Goal: Task Accomplishment & Management: Manage account settings

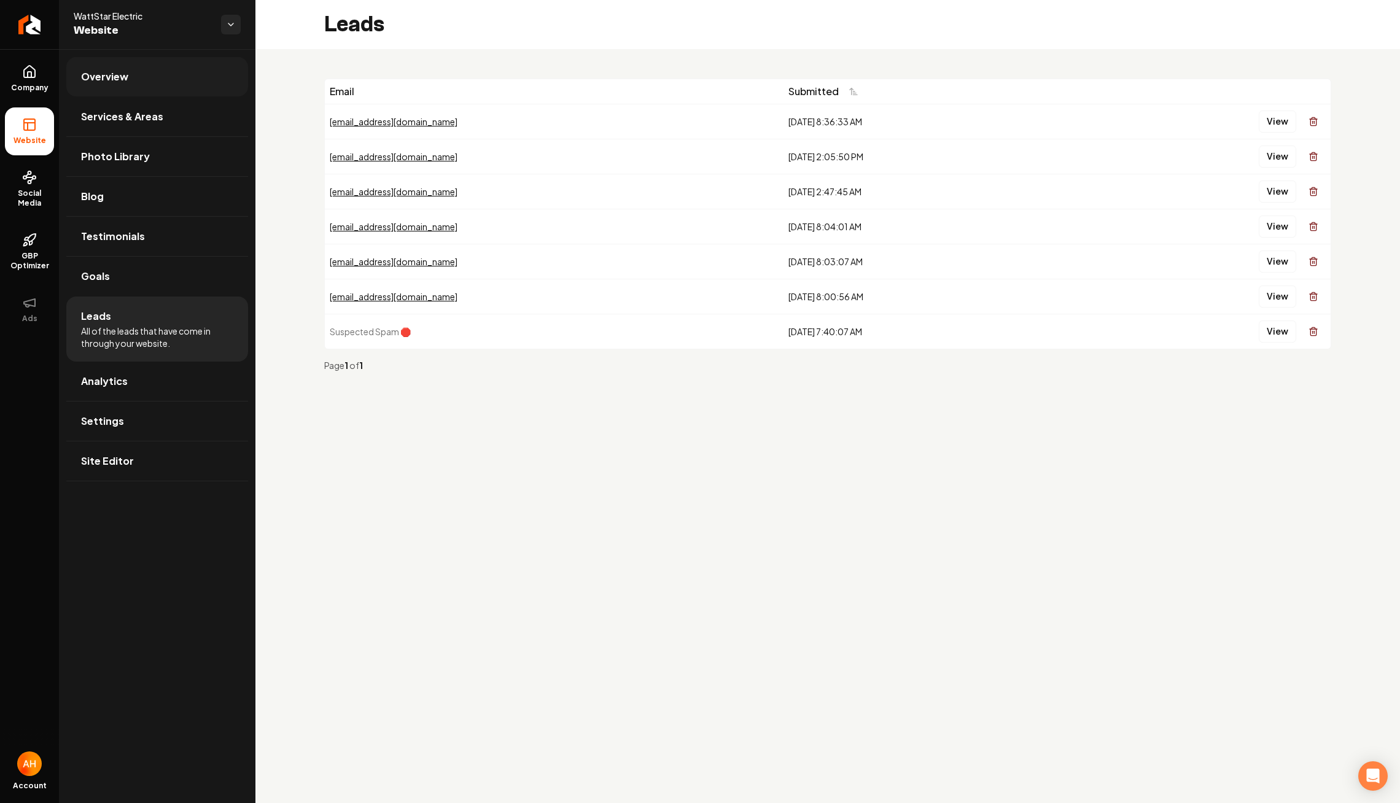
click at [99, 71] on span "Overview" at bounding box center [104, 76] width 47 height 15
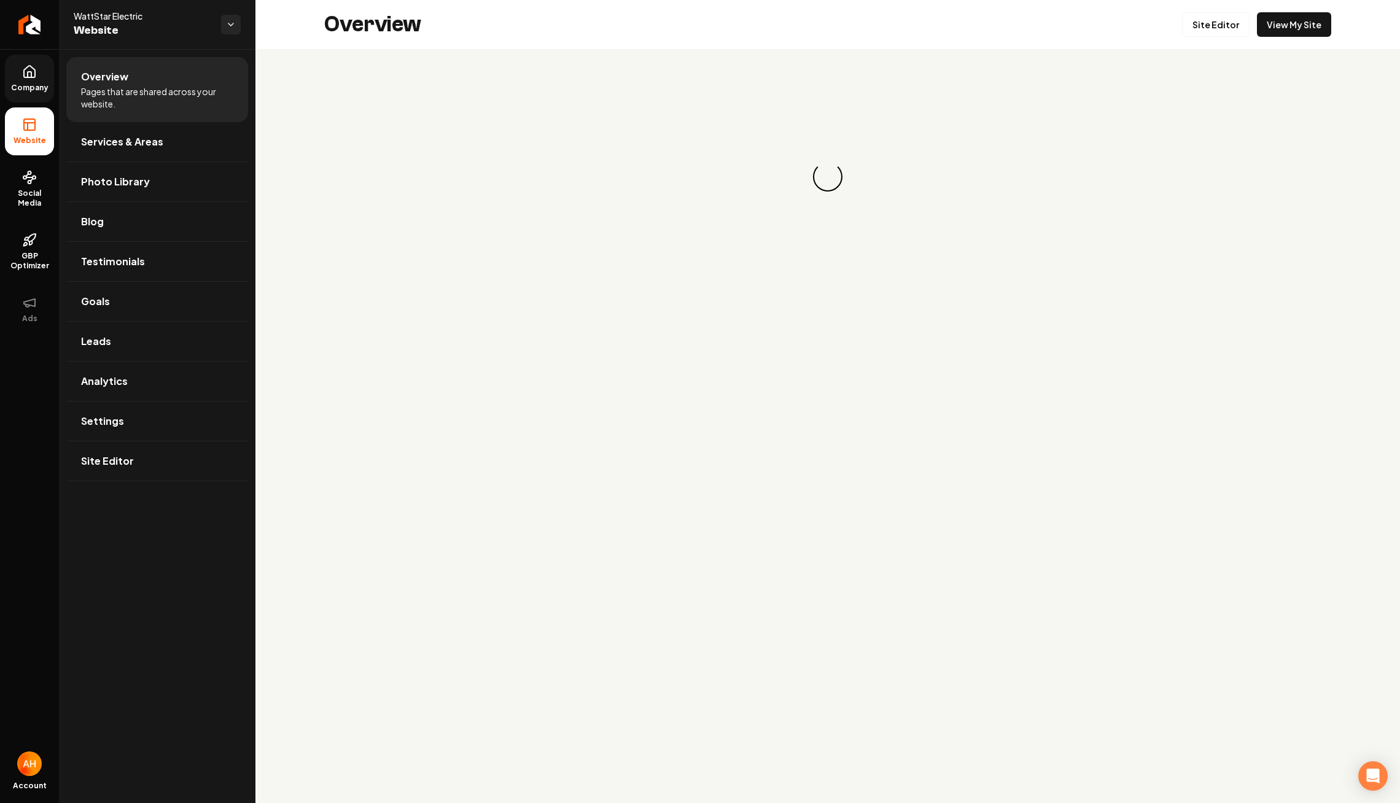
click at [31, 79] on icon at bounding box center [29, 71] width 15 height 15
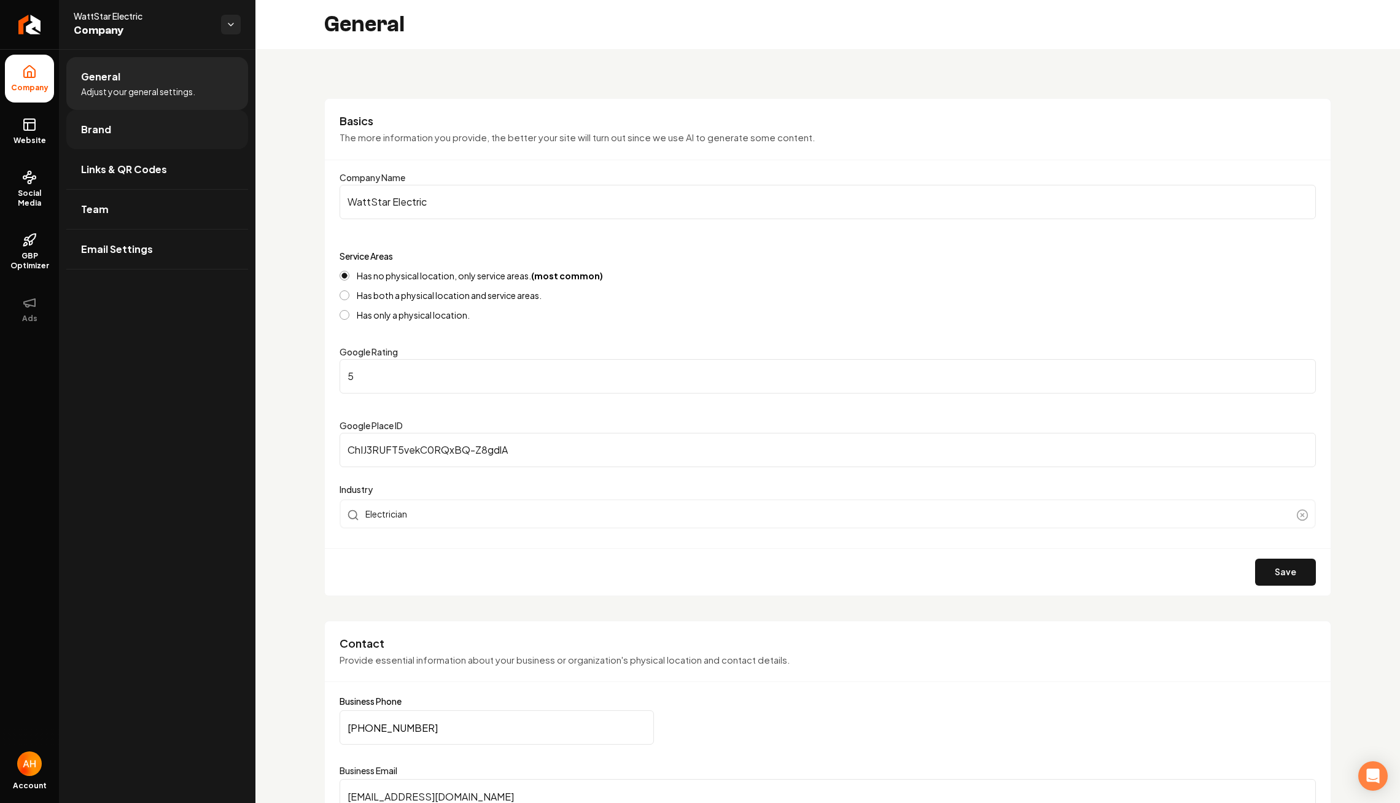
click at [227, 120] on link "Brand" at bounding box center [157, 129] width 182 height 39
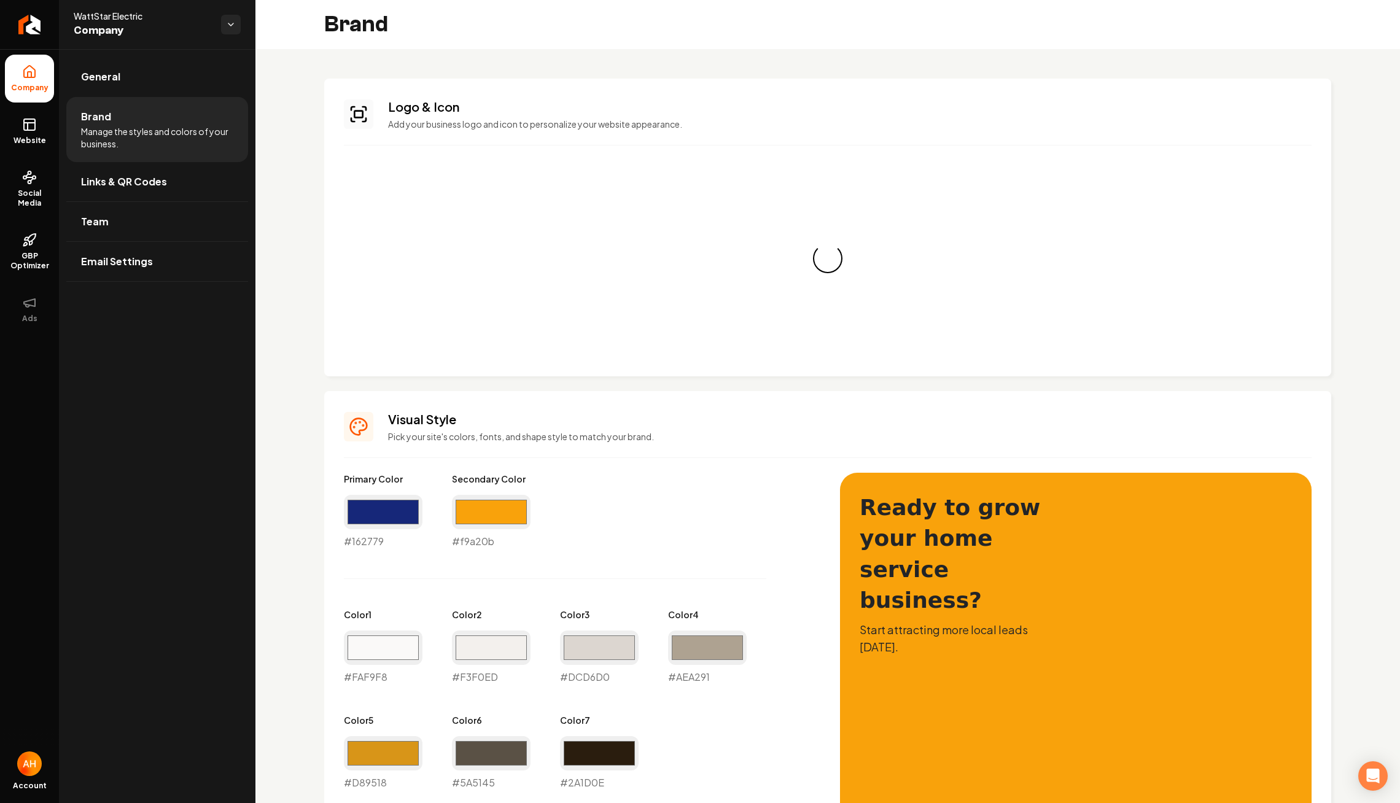
click at [630, 144] on div "Logo & Icon Add your business logo and icon to personalize your website appeara…" at bounding box center [827, 228] width 1007 height 298
